Goal: Transaction & Acquisition: Purchase product/service

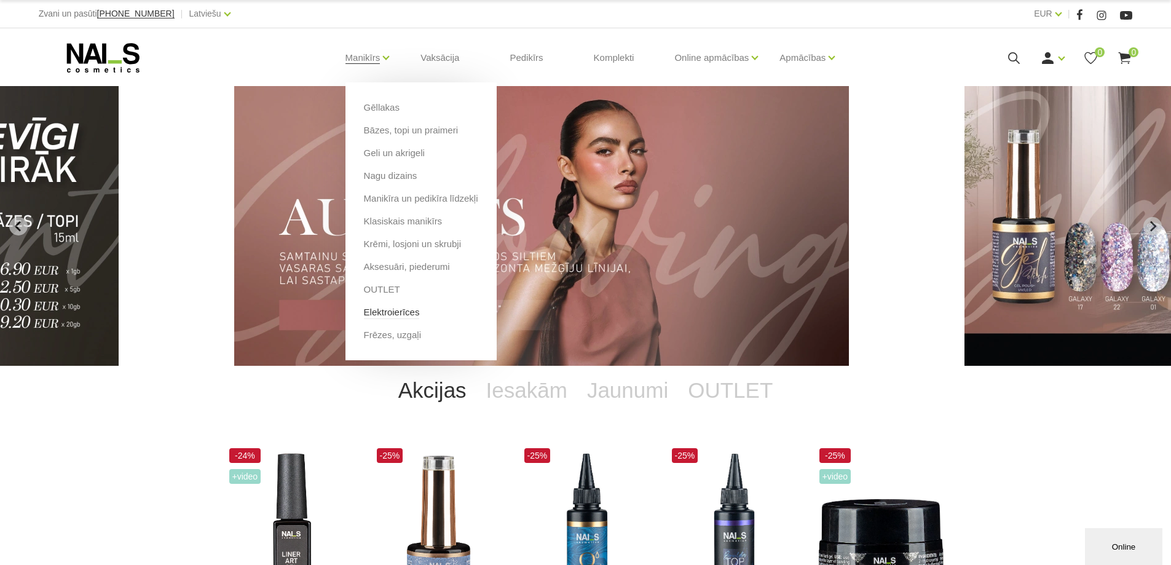
click at [410, 311] on link "Elektroierīces" at bounding box center [392, 313] width 56 height 14
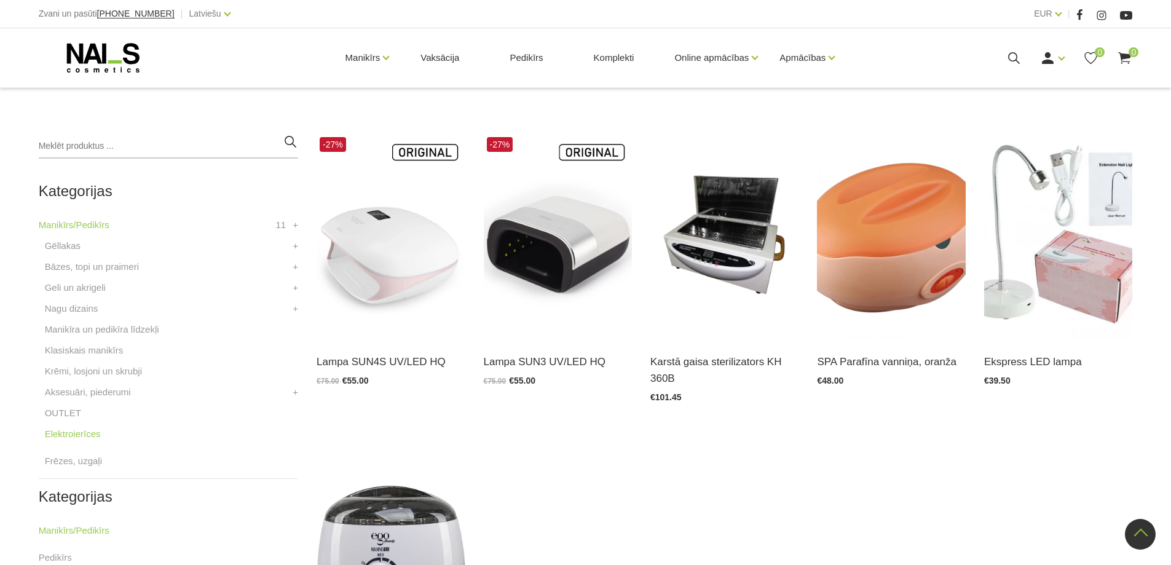
scroll to position [246, 0]
click at [382, 273] on img at bounding box center [391, 237] width 148 height 204
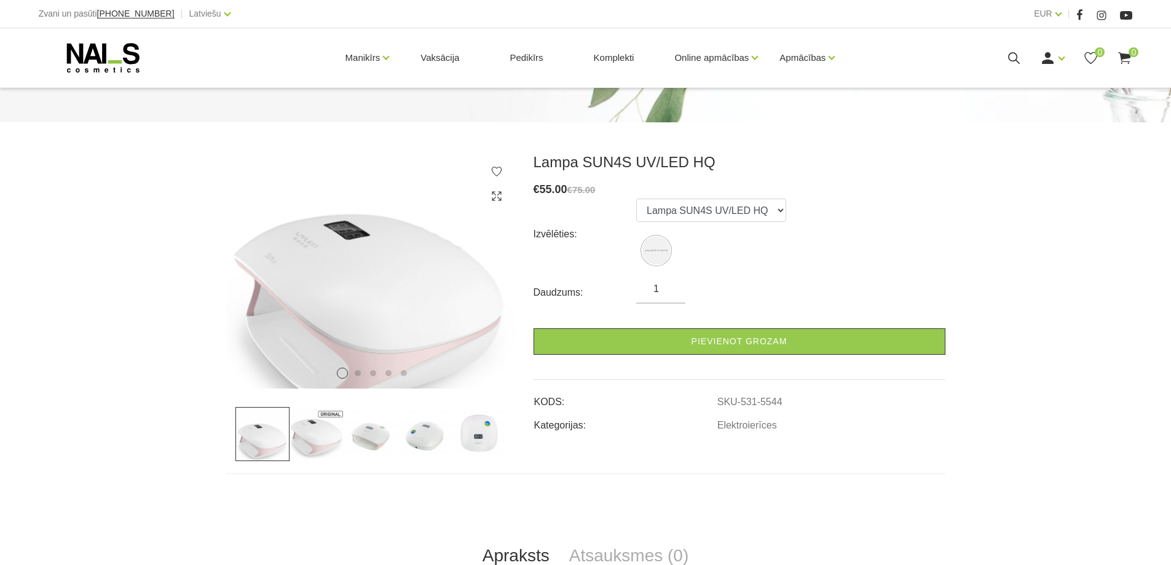
scroll to position [126, 0]
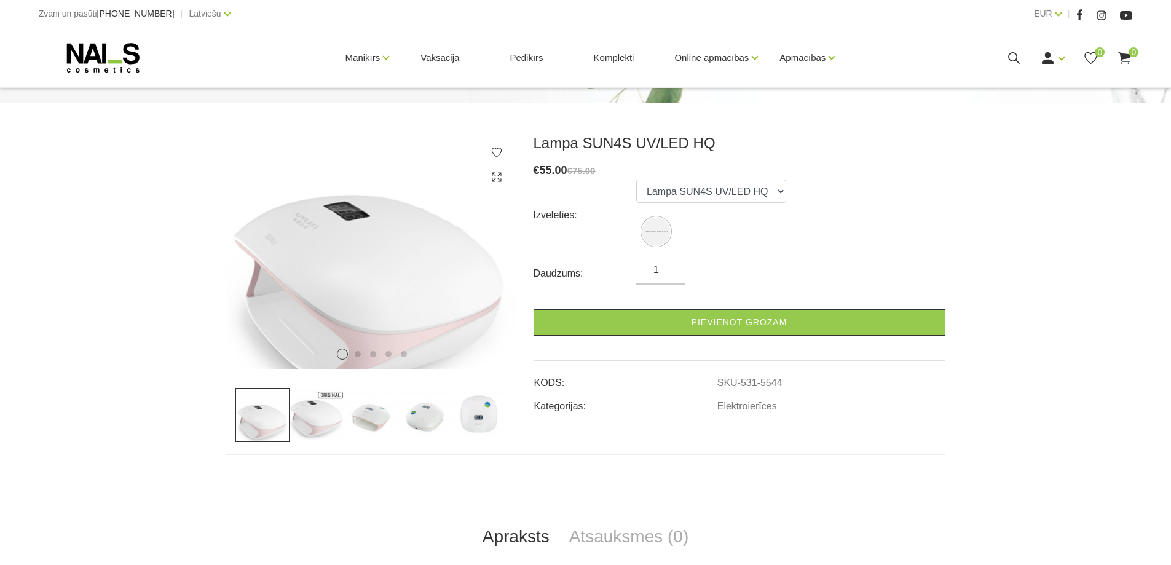
click at [321, 409] on img at bounding box center [317, 415] width 54 height 54
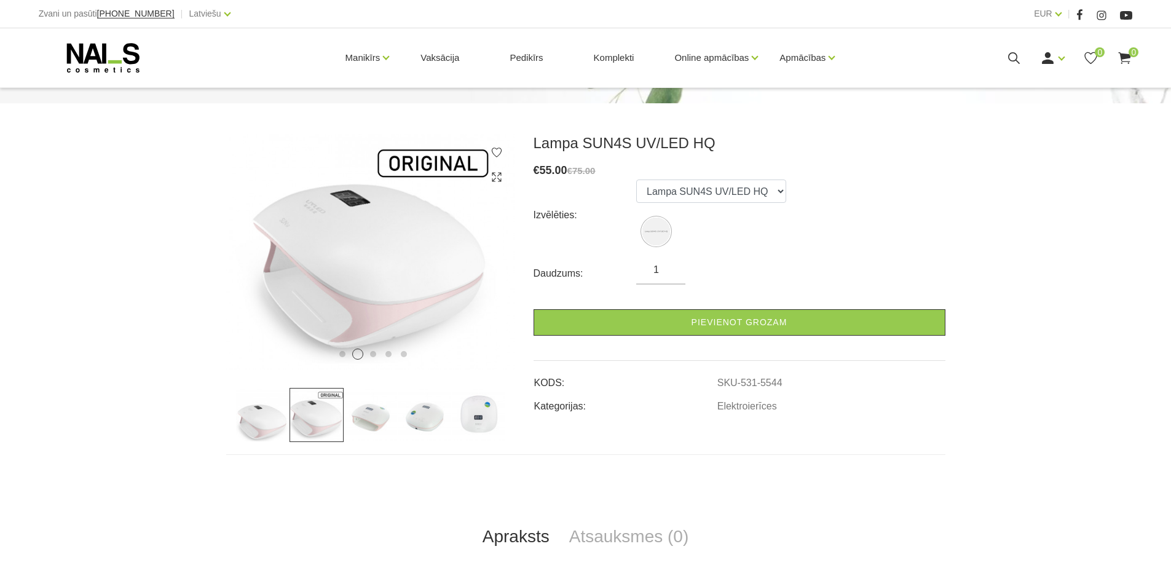
click at [366, 418] on img at bounding box center [371, 415] width 54 height 54
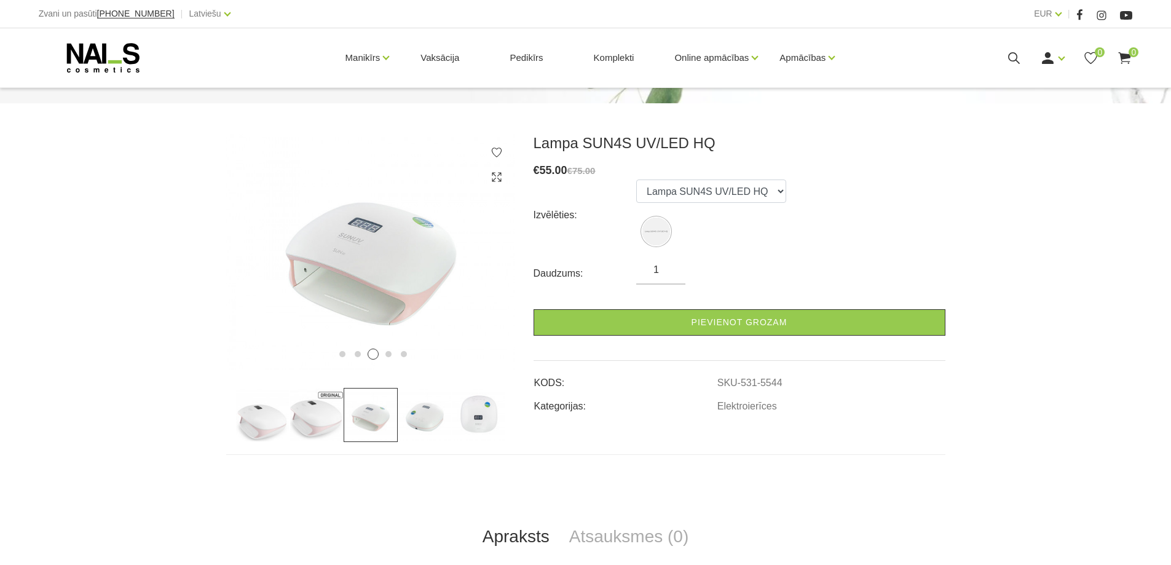
click at [406, 422] on img at bounding box center [425, 415] width 54 height 54
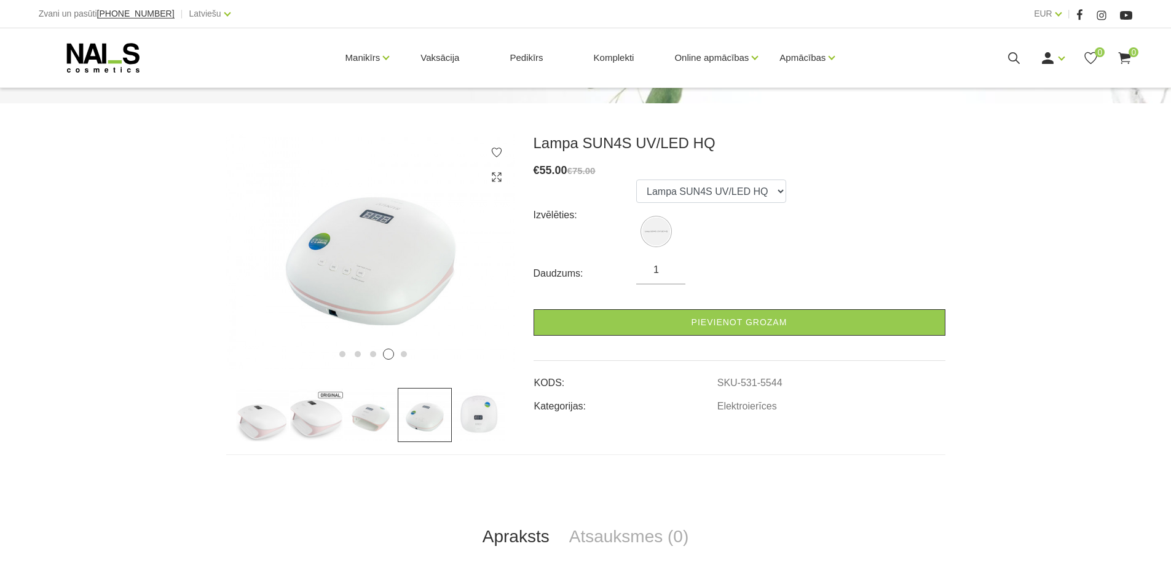
click at [456, 409] on img at bounding box center [479, 415] width 54 height 54
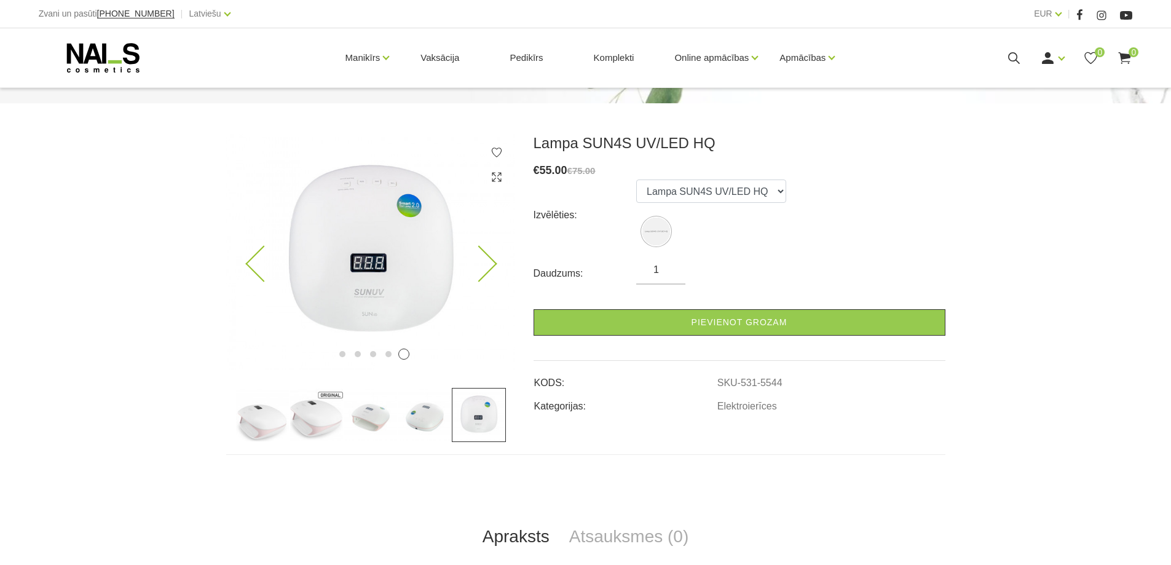
click at [433, 296] on img at bounding box center [370, 252] width 289 height 236
click at [411, 224] on img at bounding box center [370, 252] width 289 height 236
click at [386, 215] on img at bounding box center [370, 252] width 289 height 236
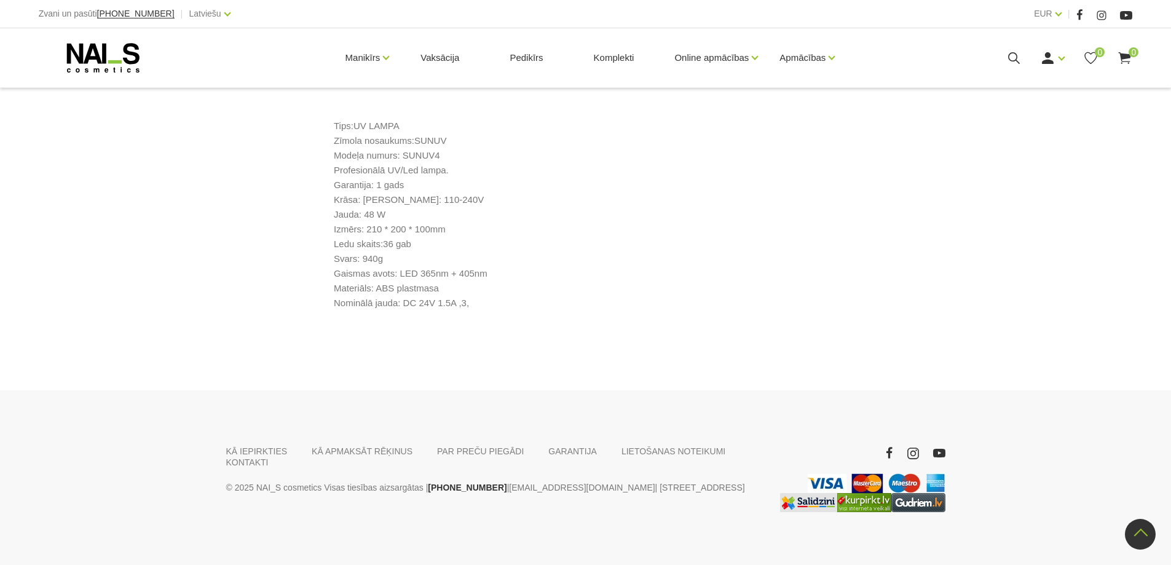
scroll to position [618, 0]
